Goal: Contribute content: Add original content to the website for others to see

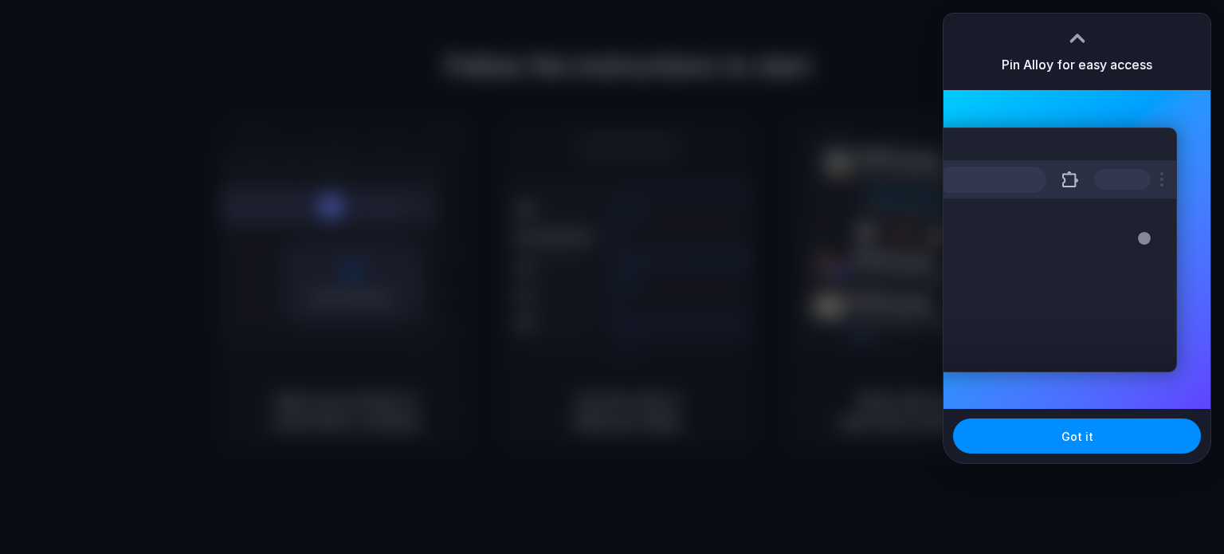
click at [826, 355] on div at bounding box center [612, 277] width 1224 height 554
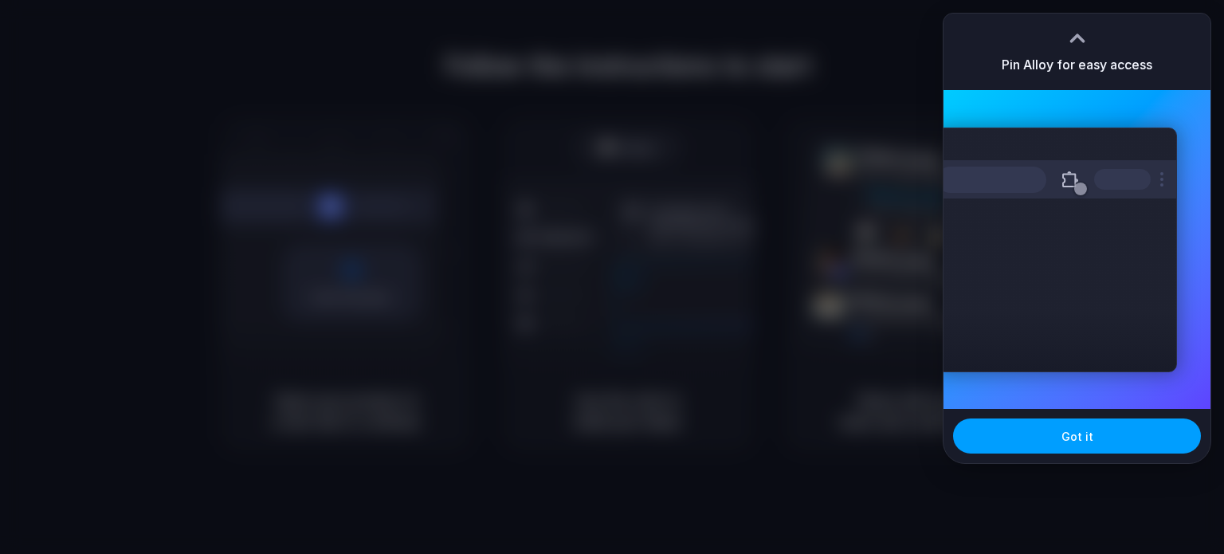
click at [1090, 426] on button "Got it" at bounding box center [1077, 435] width 248 height 35
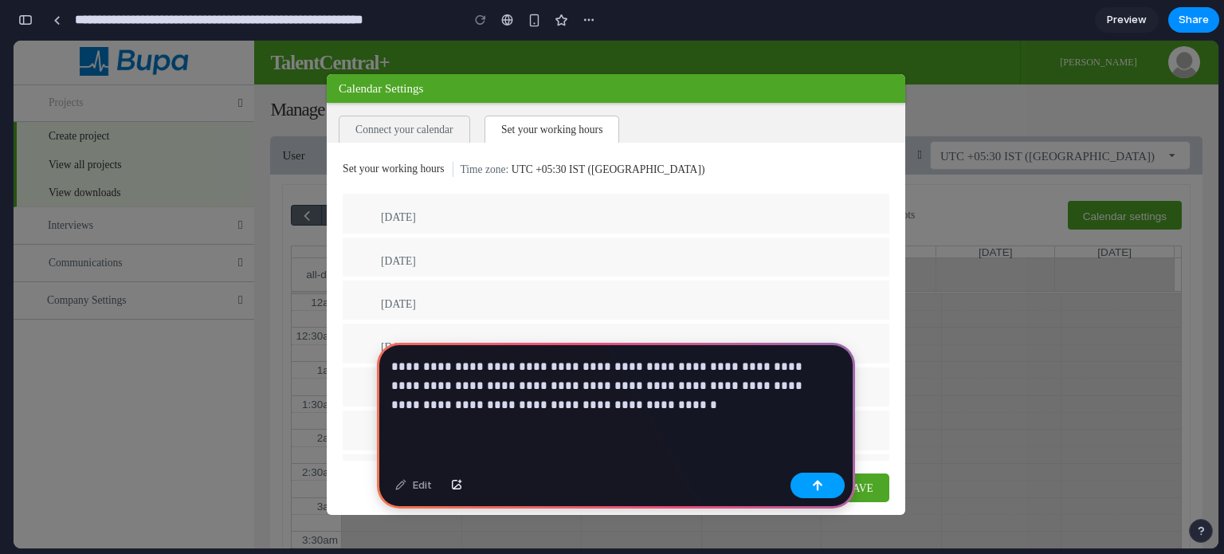
click at [818, 487] on div "button" at bounding box center [817, 485] width 11 height 11
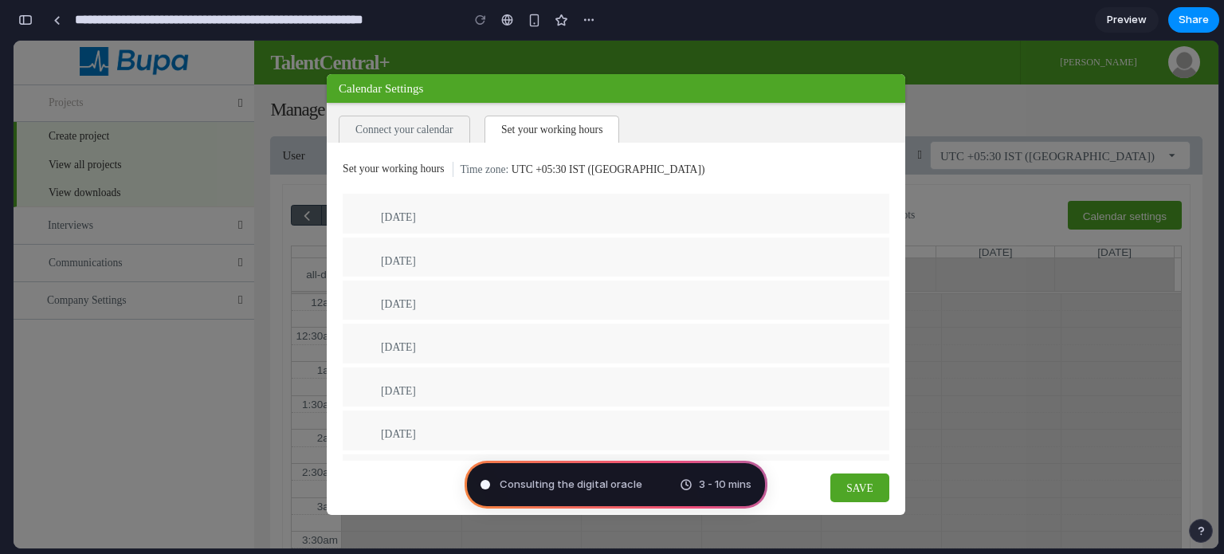
click at [628, 489] on span "Consulting the digital oracle" at bounding box center [571, 485] width 143 height 16
click at [628, 489] on div "Consulting the digital oracl . 3 - 10 mins" at bounding box center [616, 485] width 303 height 48
